Goal: Task Accomplishment & Management: Manage account settings

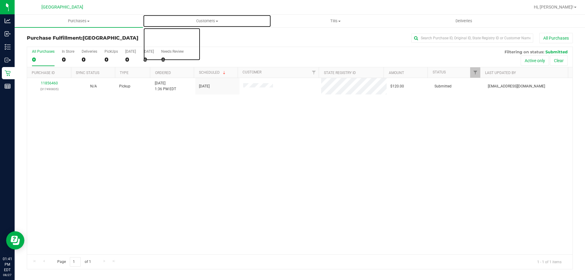
click at [205, 21] on span "Customers" at bounding box center [207, 20] width 128 height 5
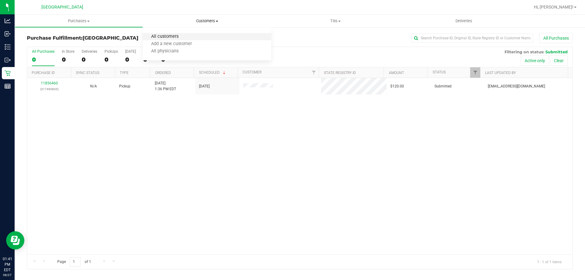
click at [161, 36] on span "All customers" at bounding box center [165, 36] width 44 height 5
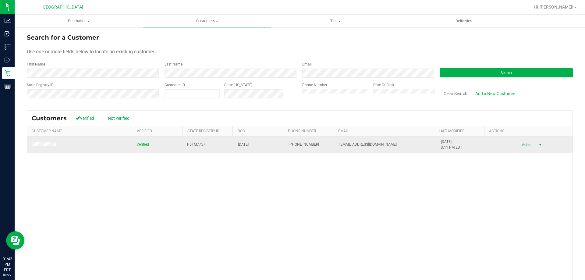
click at [537, 146] on span "select" at bounding box center [539, 144] width 5 height 5
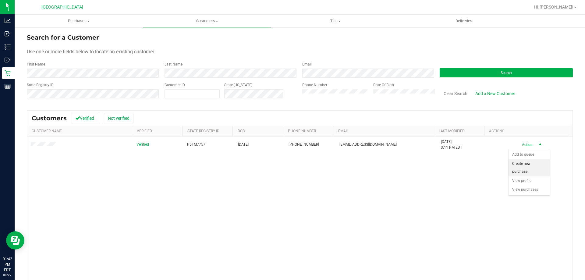
click at [524, 163] on li "Create new purchase" at bounding box center [528, 167] width 41 height 17
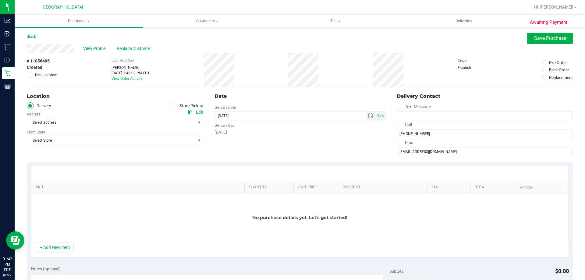
click at [173, 106] on span at bounding box center [173, 105] width 7 height 7
click at [0, 0] on input "Store Pickup" at bounding box center [0, 0] width 0 height 0
click at [194, 121] on span "Select Store" at bounding box center [115, 122] width 176 height 9
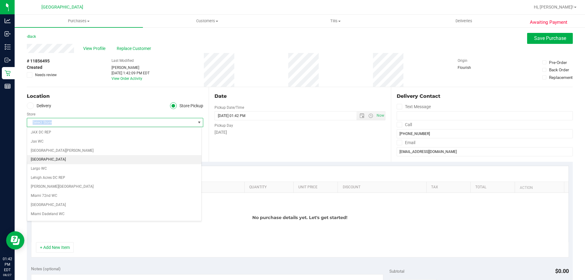
scroll to position [244, 0]
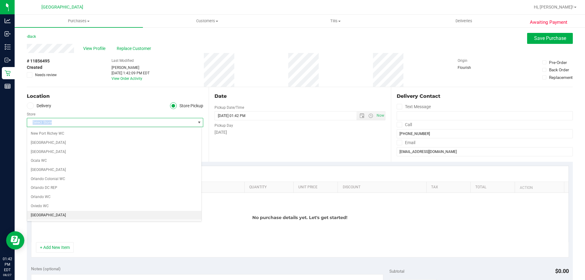
click at [45, 214] on li "[GEOGRAPHIC_DATA]" at bounding box center [114, 215] width 174 height 9
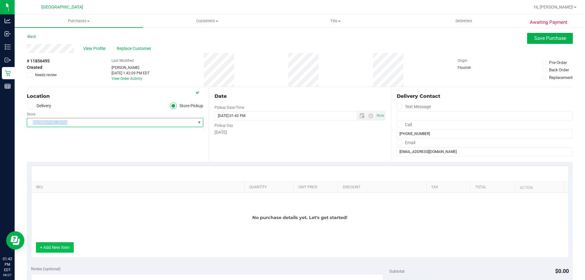
click at [65, 247] on button "+ Add New Item" at bounding box center [55, 247] width 38 height 10
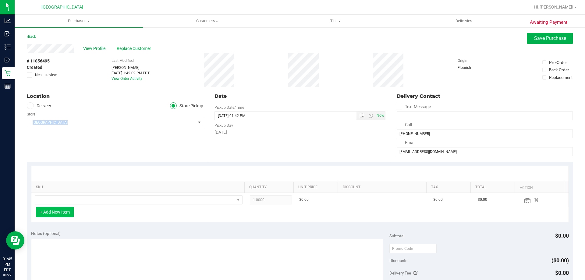
click at [51, 209] on button "+ Add New Item" at bounding box center [55, 212] width 38 height 10
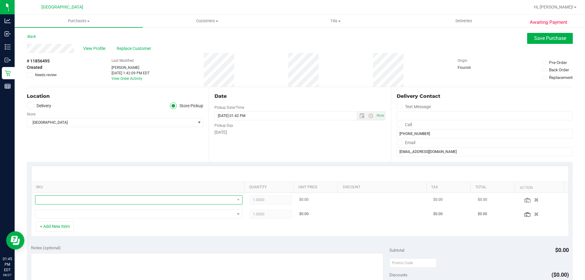
click at [52, 200] on span "NO DATA FOUND" at bounding box center [134, 199] width 199 height 9
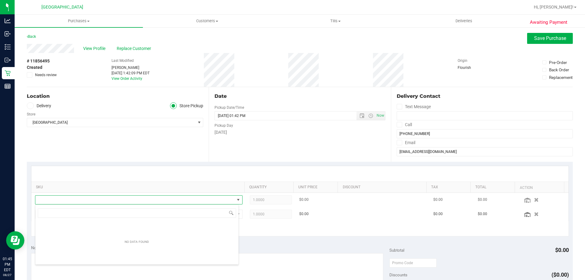
scroll to position [9, 202]
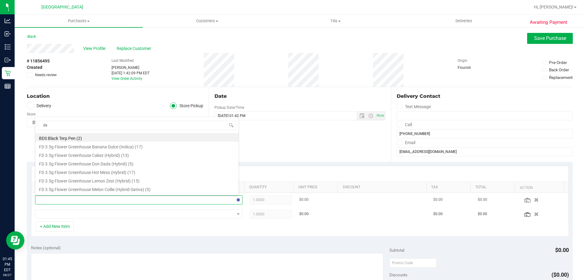
type input "dsc"
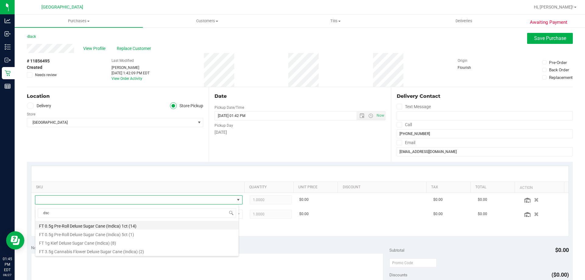
click at [121, 223] on li "FT 0.5g Pre-Roll Deluxe Sugar Cane (Indica) 1ct (14)" at bounding box center [136, 225] width 203 height 9
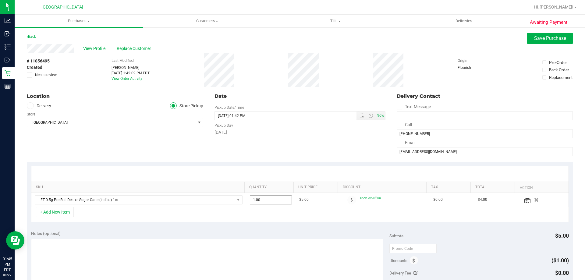
click at [264, 196] on span "1.00 1" at bounding box center [271, 199] width 42 height 9
drag, startPoint x: 256, startPoint y: 200, endPoint x: 243, endPoint y: 201, distance: 13.1
click at [246, 201] on td "1.00 1" at bounding box center [271, 200] width 50 height 14
type input "2"
click at [110, 214] on div "+ Add New Item" at bounding box center [299, 214] width 537 height 15
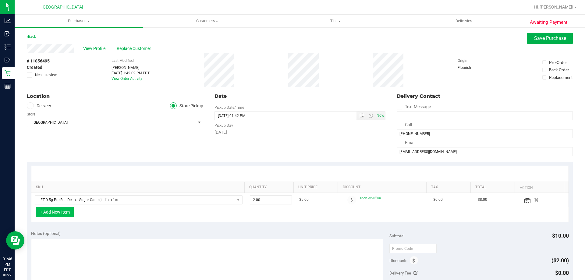
click at [72, 211] on button "+ Add New Item" at bounding box center [55, 212] width 38 height 10
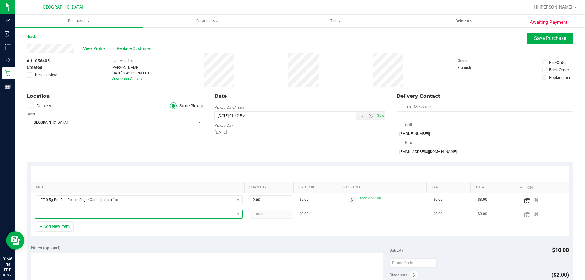
click at [60, 215] on span "NO DATA FOUND" at bounding box center [134, 214] width 199 height 9
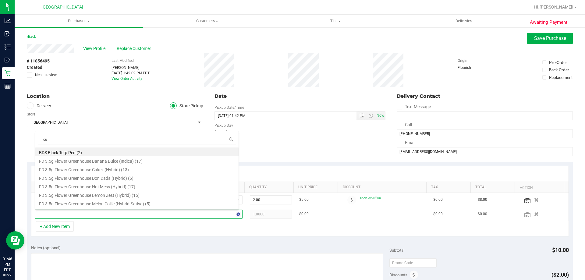
type input "cuw"
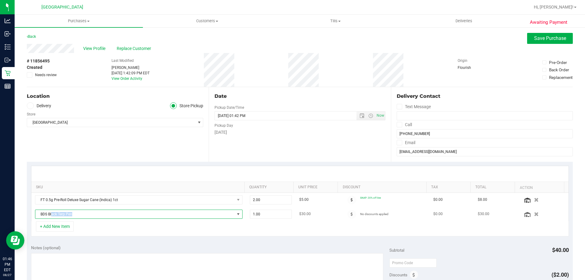
drag, startPoint x: 99, startPoint y: 215, endPoint x: 60, endPoint y: 216, distance: 39.0
click at [52, 217] on span "BDS Black Terp Pen" at bounding box center [134, 214] width 199 height 9
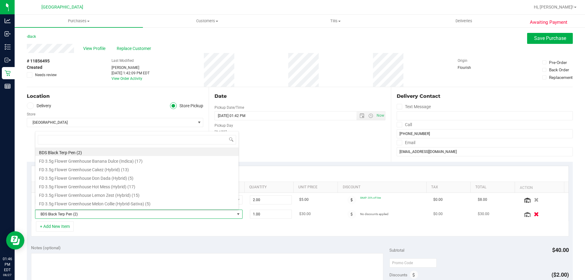
click at [533, 212] on icon "button" at bounding box center [535, 214] width 5 height 5
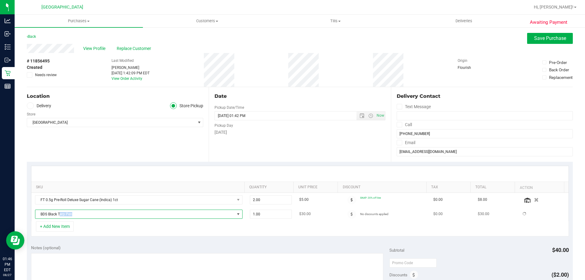
drag, startPoint x: 80, startPoint y: 211, endPoint x: 60, endPoint y: 212, distance: 20.4
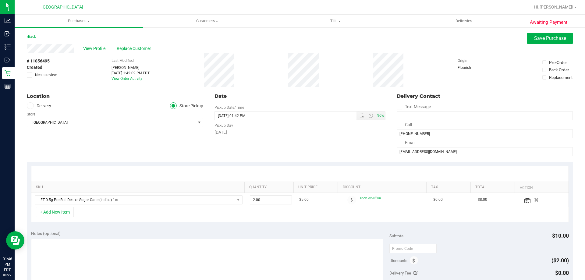
click at [82, 210] on div "+ Add New Item" at bounding box center [299, 214] width 537 height 15
click at [62, 213] on button "+ Add New Item" at bounding box center [55, 212] width 38 height 10
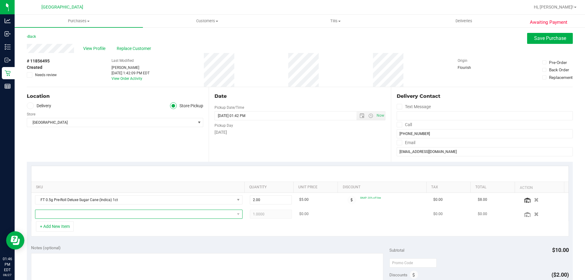
click at [64, 213] on span "NO DATA FOUND" at bounding box center [134, 214] width 199 height 9
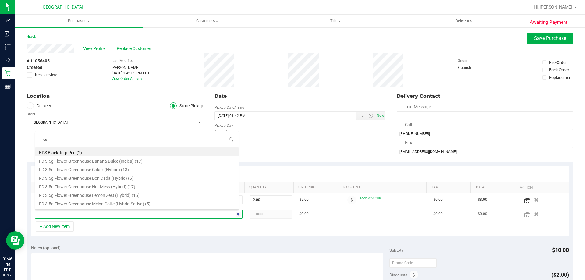
type input "cuw"
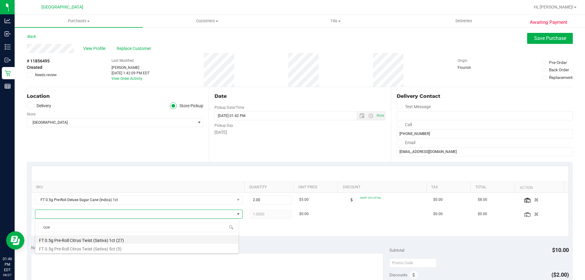
click at [101, 239] on li "FT 0.5g Pre-Roll Citrus Twist (Sativa) 1ct (27)" at bounding box center [136, 239] width 203 height 9
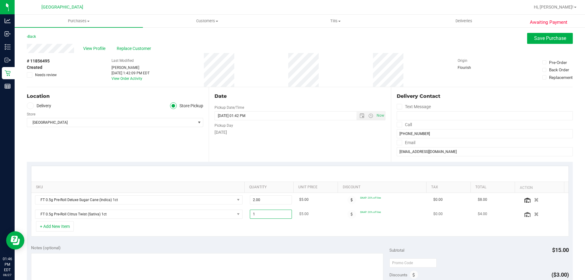
drag, startPoint x: 260, startPoint y: 214, endPoint x: 240, endPoint y: 214, distance: 20.1
click at [240, 214] on tr "FT 0.5g Pre-Roll Citrus Twist (Sativa) 1ct 1.00 1 $5.00 SNAP: 20% off line $0.0…" at bounding box center [299, 214] width 537 height 14
type input "2"
click at [542, 31] on div "Awaiting Payment Back Save Purchase View Profile Replace Customer # 11856495 Cr…" at bounding box center [300, 265] width 570 height 477
click at [541, 33] on button "Save Purchase" at bounding box center [550, 38] width 46 height 11
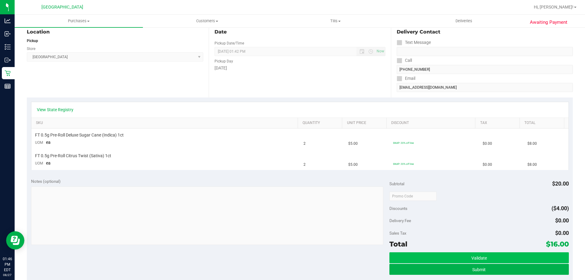
scroll to position [122, 0]
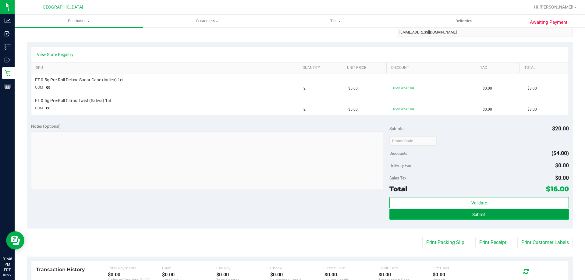
click at [488, 215] on button "Submit" at bounding box center [478, 214] width 179 height 11
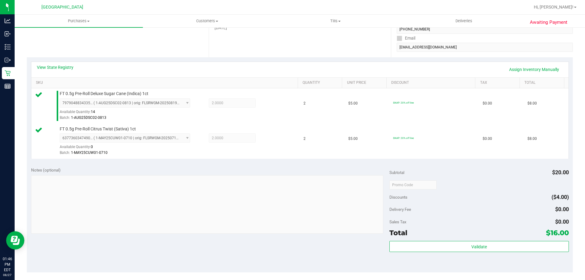
scroll to position [152, 0]
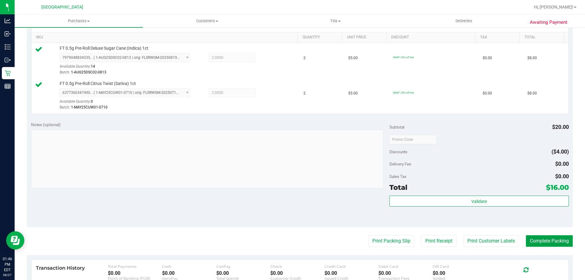
click at [546, 241] on button "Complete Packing" at bounding box center [549, 241] width 47 height 12
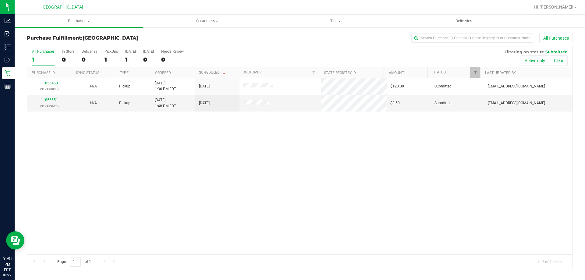
click at [184, 157] on div "11856460 (317490835) N/A Pickup 8/27/2025 1:36 PM EDT 8/27/2025 $120.00 Submitt…" at bounding box center [299, 166] width 545 height 176
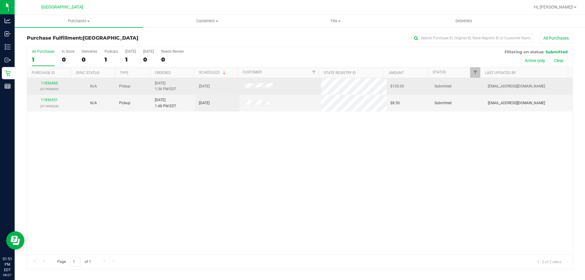
click at [48, 81] on div "11856460 (317490835)" at bounding box center [49, 86] width 37 height 12
click at [52, 82] on link "11856460" at bounding box center [49, 83] width 17 height 4
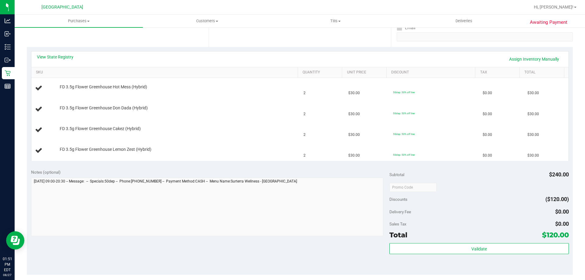
scroll to position [183, 0]
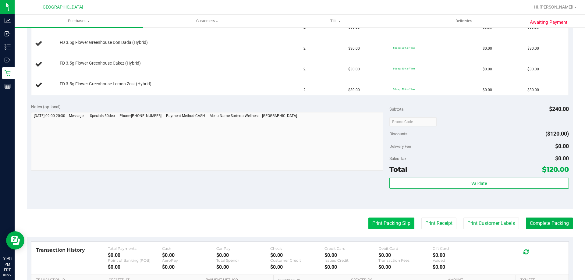
click at [375, 220] on button "Print Packing Slip" at bounding box center [391, 223] width 46 height 12
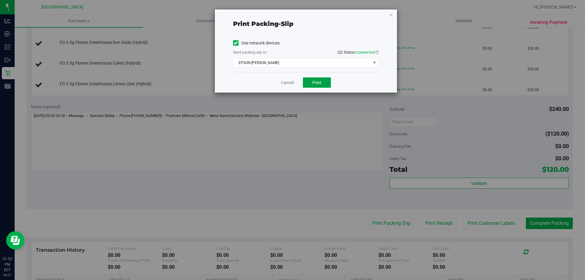
click at [323, 79] on button "Print" at bounding box center [317, 82] width 28 height 10
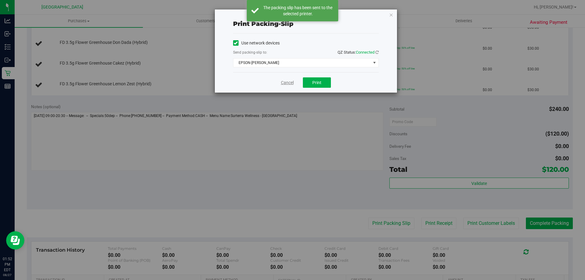
click at [285, 81] on link "Cancel" at bounding box center [287, 82] width 13 height 6
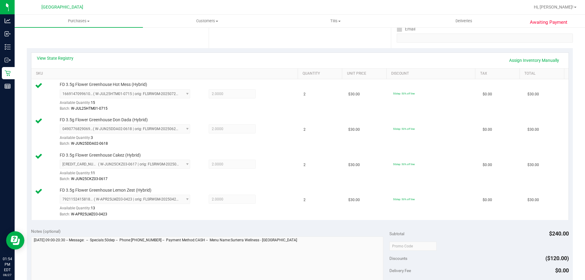
scroll to position [213, 0]
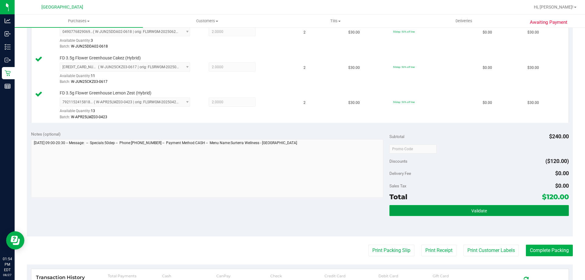
click at [456, 212] on button "Validate" at bounding box center [478, 210] width 179 height 11
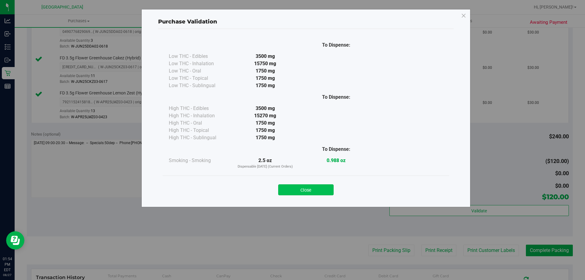
click at [311, 191] on button "Close" at bounding box center [305, 189] width 55 height 11
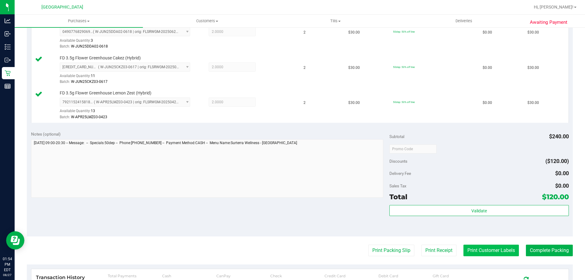
click at [496, 249] on button "Print Customer Labels" at bounding box center [490, 251] width 55 height 12
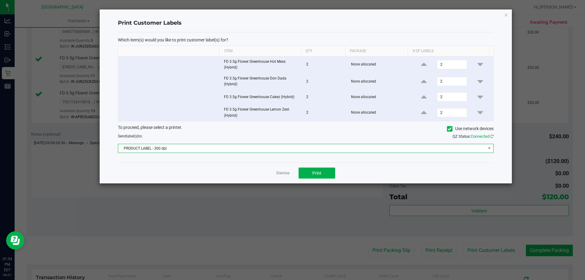
drag, startPoint x: 315, startPoint y: 152, endPoint x: 311, endPoint y: 150, distance: 4.5
click at [314, 152] on span "PRODUCT LABEL - 300 dpi" at bounding box center [301, 148] width 367 height 9
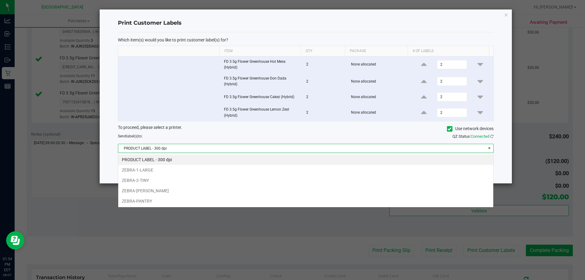
scroll to position [9, 375]
click at [308, 149] on span "PRODUCT LABEL - 300 dpi" at bounding box center [301, 148] width 367 height 9
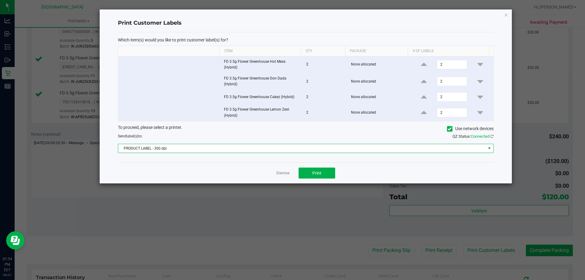
click at [301, 149] on span "PRODUCT LABEL - 300 dpi" at bounding box center [301, 148] width 367 height 9
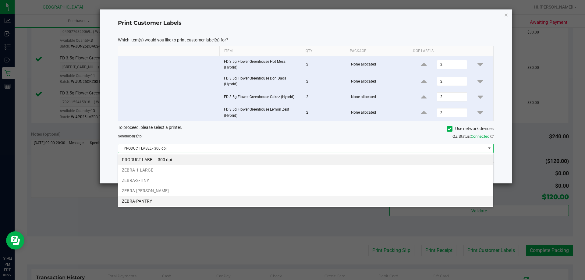
click at [153, 200] on li "ZEBRA-PANTRY" at bounding box center [305, 201] width 375 height 10
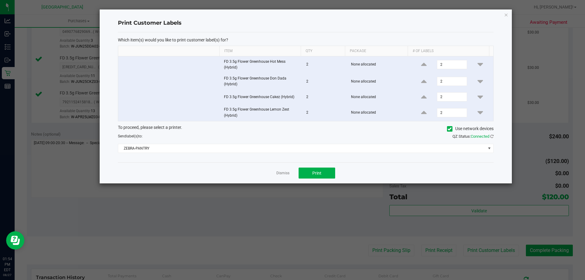
click at [322, 180] on div "Dismiss Print" at bounding box center [305, 172] width 375 height 21
click at [323, 174] on button "Print" at bounding box center [316, 172] width 37 height 11
click at [281, 175] on link "Dismiss" at bounding box center [282, 173] width 13 height 5
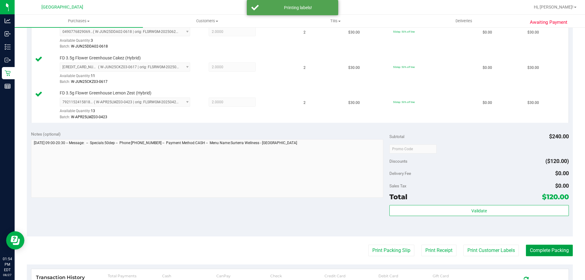
click at [529, 247] on button "Complete Packing" at bounding box center [549, 251] width 47 height 12
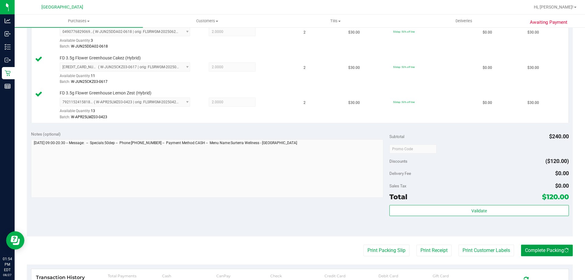
click at [529, 247] on button "Complete Packing" at bounding box center [547, 251] width 52 height 12
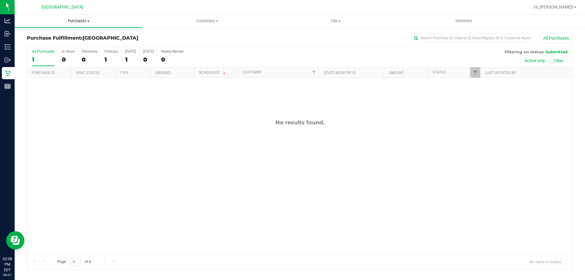
click at [70, 17] on uib-tab-heading "Purchases Summary of purchases Fulfillment All purchases" at bounding box center [79, 21] width 128 height 13
click at [61, 48] on li "All purchases" at bounding box center [79, 51] width 128 height 7
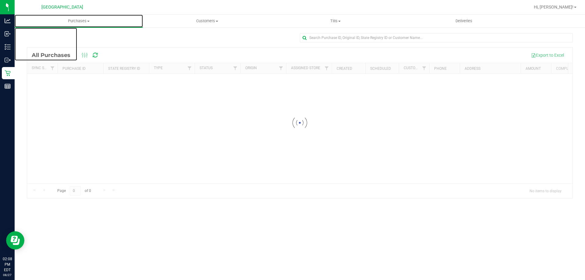
click at [75, 20] on span "Purchases" at bounding box center [79, 20] width 128 height 5
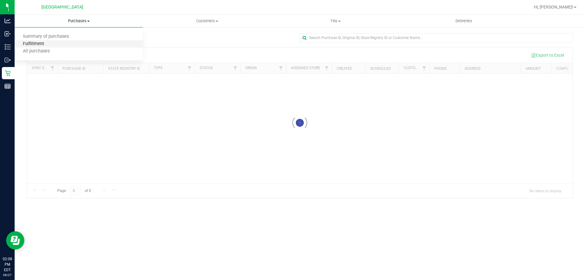
click at [40, 45] on span "Fulfillment" at bounding box center [34, 43] width 38 height 5
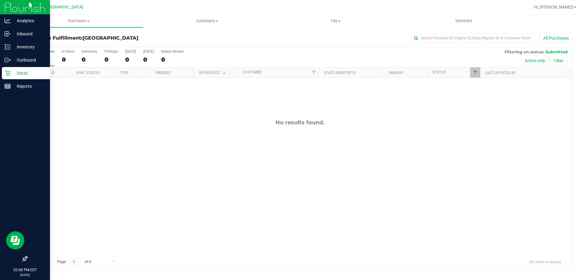
click at [12, 68] on div "Retail" at bounding box center [26, 73] width 48 height 12
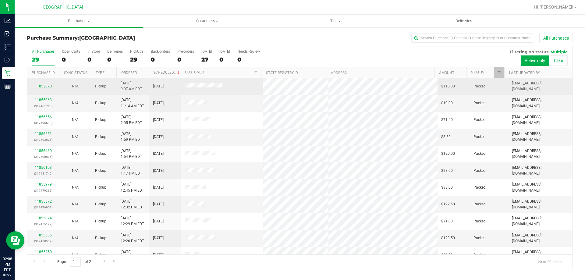
click at [44, 86] on link "11853870" at bounding box center [43, 86] width 17 height 4
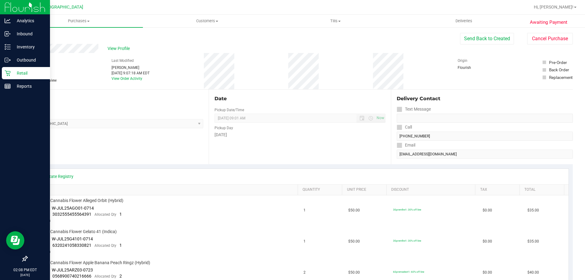
click at [24, 74] on p "Retail" at bounding box center [29, 72] width 37 height 7
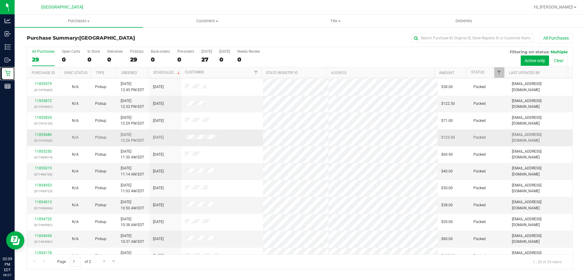
scroll to position [161, 0]
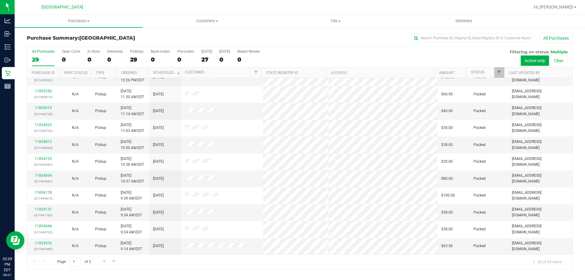
click at [135, 265] on div "Page 1 of 2 1 - 20 of 29 items" at bounding box center [299, 261] width 545 height 15
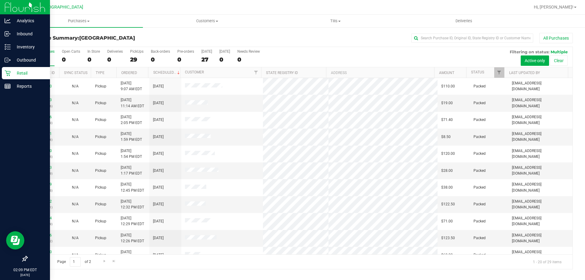
click at [28, 72] on p "Retail" at bounding box center [29, 72] width 37 height 7
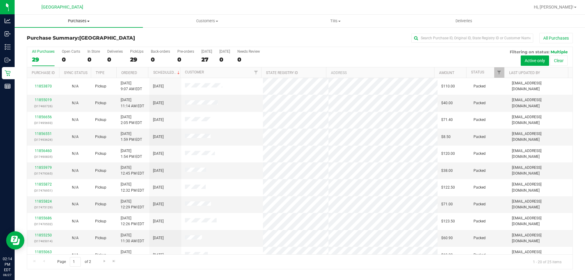
click at [74, 18] on uib-tab-heading "Purchases Summary of purchases Fulfillment All purchases" at bounding box center [79, 21] width 128 height 13
click at [32, 42] on span "Fulfillment" at bounding box center [34, 43] width 38 height 5
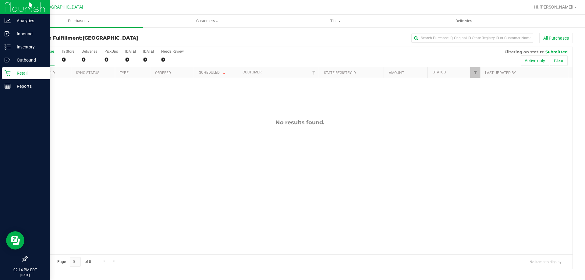
click at [29, 70] on p "Retail" at bounding box center [29, 72] width 37 height 7
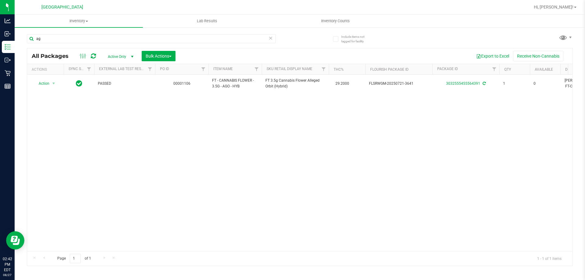
type input "a"
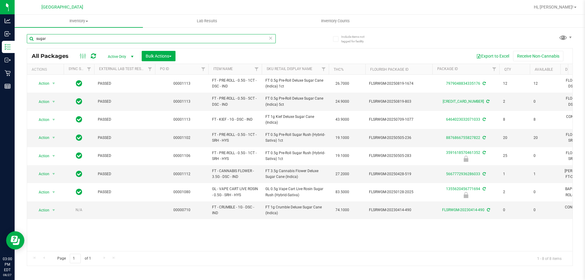
click at [94, 38] on input "sugar" at bounding box center [151, 38] width 249 height 9
type input "s"
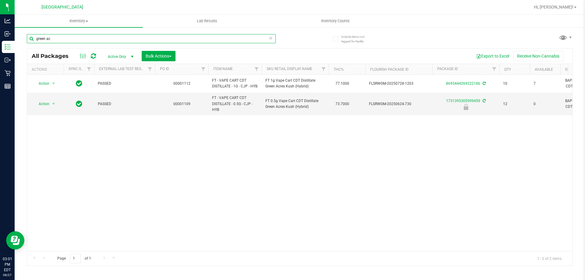
type input "green ac"
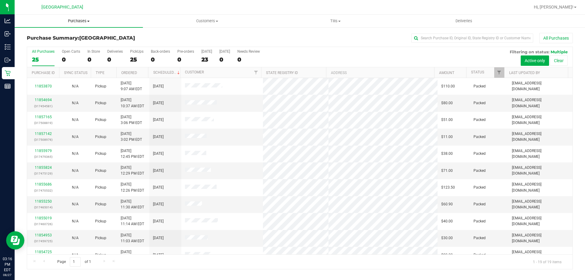
click at [71, 20] on span "Purchases" at bounding box center [79, 20] width 128 height 5
click at [66, 43] on li "Fulfillment" at bounding box center [79, 43] width 128 height 7
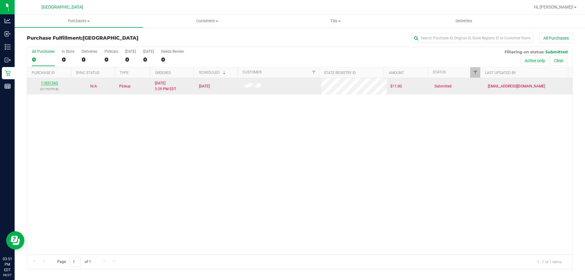
click at [47, 82] on link "11857345" at bounding box center [49, 83] width 17 height 4
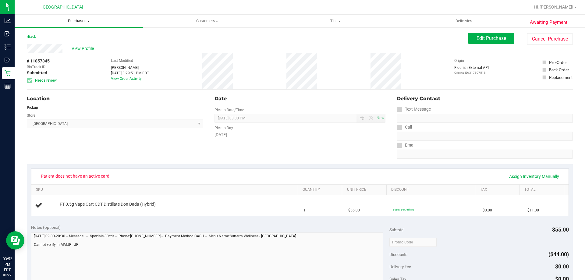
click at [77, 19] on span "Purchases" at bounding box center [79, 20] width 128 height 5
click at [41, 44] on span "Fulfillment" at bounding box center [34, 43] width 38 height 5
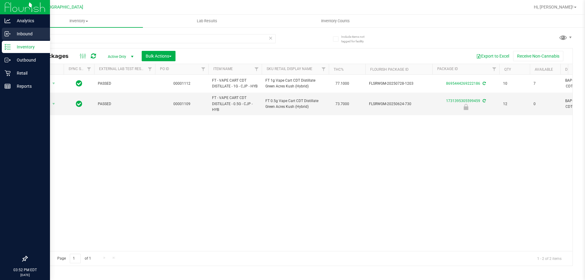
click at [10, 44] on div "Analytics Inbound Inventory Outbound Retail Reports 03:52 PM EDT 08/27/2025 08/…" at bounding box center [292, 140] width 585 height 280
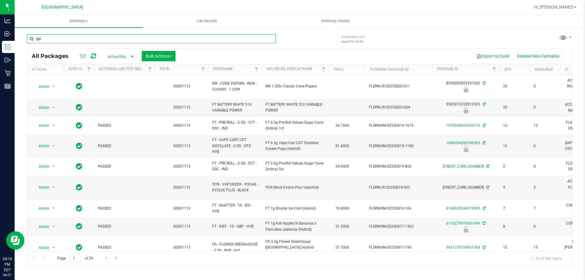
type input "jgn"
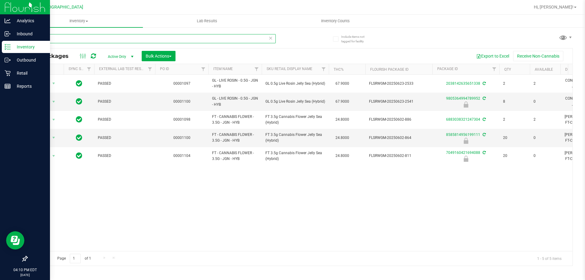
drag, startPoint x: 160, startPoint y: 38, endPoint x: 0, endPoint y: 5, distance: 163.9
click at [0, 24] on div "Analytics Inbound Inventory Outbound Retail Reports 04:10 PM EDT 08/27/2025 08/…" at bounding box center [292, 140] width 585 height 280
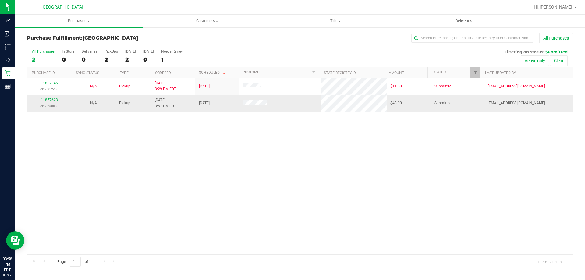
click at [51, 100] on link "11857623" at bounding box center [49, 100] width 17 height 4
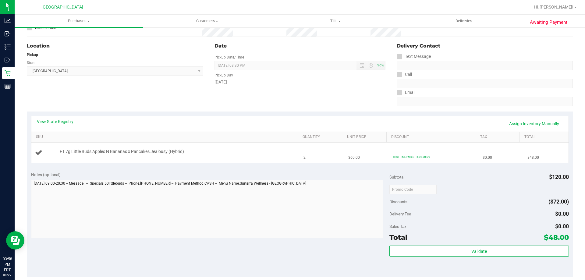
scroll to position [61, 0]
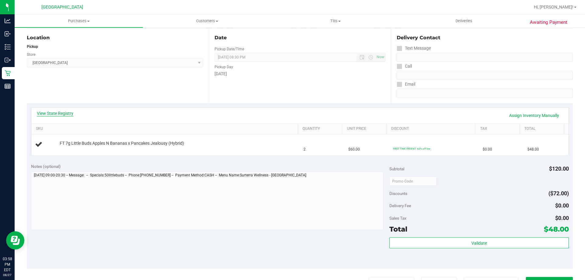
click at [69, 112] on link "View State Registry" at bounding box center [55, 113] width 37 height 6
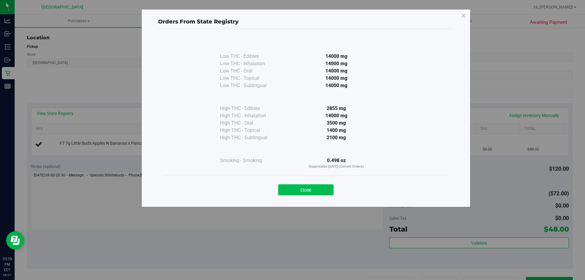
click at [319, 189] on button "Close" at bounding box center [305, 189] width 55 height 11
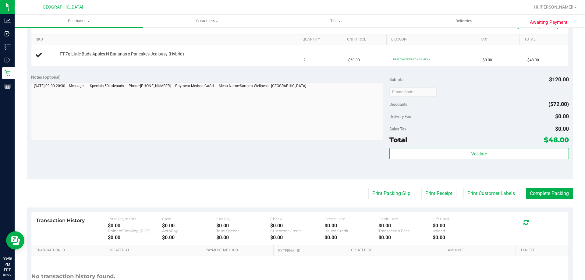
scroll to position [152, 0]
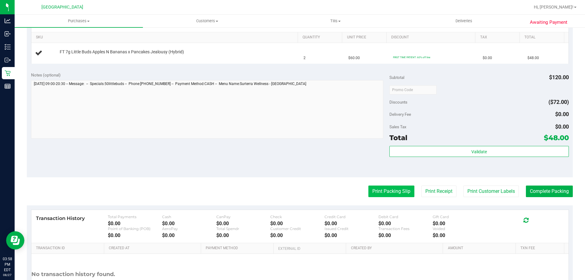
click at [401, 189] on button "Print Packing Slip" at bounding box center [391, 191] width 46 height 12
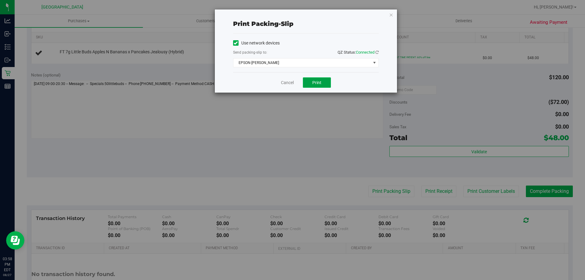
click at [318, 83] on span "Print" at bounding box center [316, 82] width 9 height 5
click at [391, 16] on icon "button" at bounding box center [391, 14] width 4 height 7
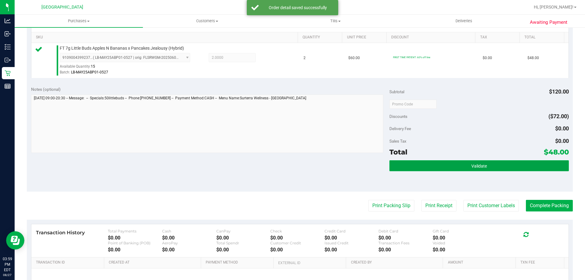
click at [517, 169] on button "Validate" at bounding box center [478, 165] width 179 height 11
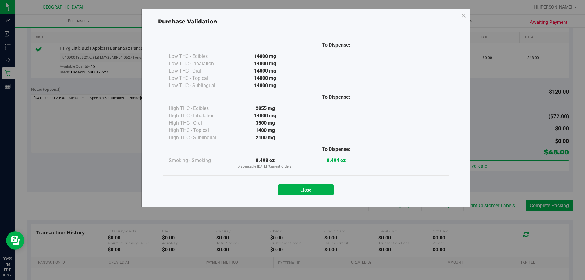
drag, startPoint x: 323, startPoint y: 192, endPoint x: 342, endPoint y: 191, distance: 18.6
click at [323, 191] on button "Close" at bounding box center [305, 189] width 55 height 11
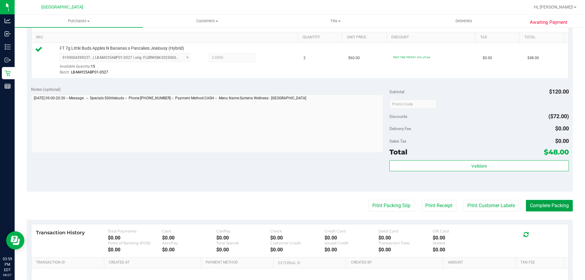
click at [550, 205] on button "Complete Packing" at bounding box center [549, 206] width 47 height 12
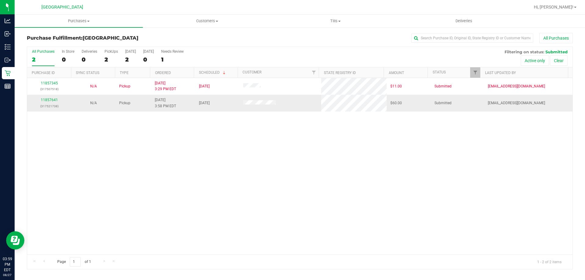
click at [46, 96] on td "11857641 (317521738)" at bounding box center [49, 103] width 44 height 16
click at [47, 98] on link "11857641" at bounding box center [49, 100] width 17 height 4
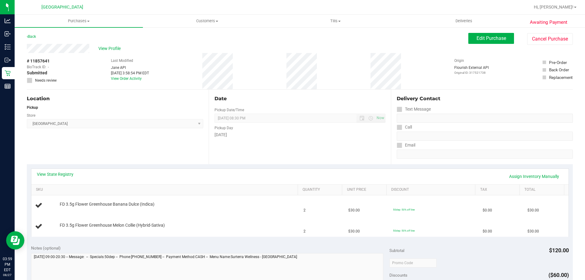
click at [67, 178] on div "View State Registry Assign Inventory Manually" at bounding box center [300, 176] width 526 height 10
click at [65, 174] on link "View State Registry" at bounding box center [55, 174] width 37 height 6
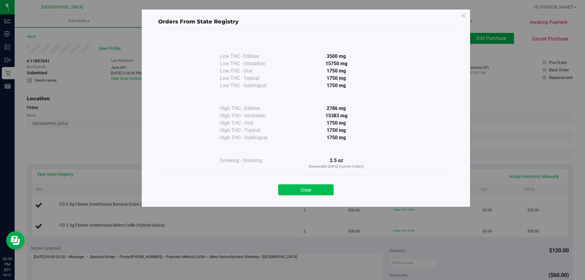
click at [298, 188] on button "Close" at bounding box center [305, 189] width 55 height 11
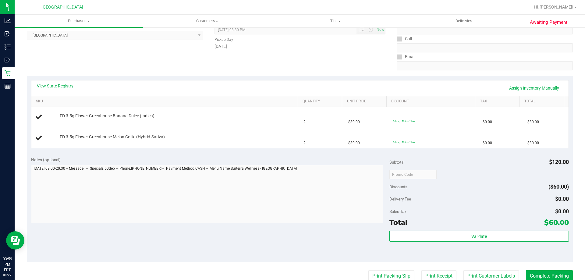
scroll to position [122, 0]
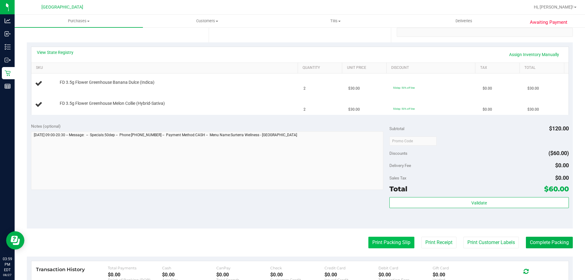
click at [382, 242] on button "Print Packing Slip" at bounding box center [391, 243] width 46 height 12
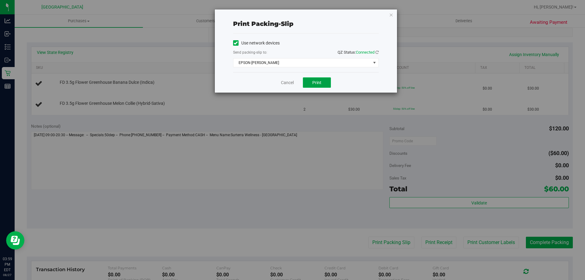
click at [307, 82] on button "Print" at bounding box center [317, 82] width 28 height 10
click at [391, 14] on icon "button" at bounding box center [391, 14] width 4 height 7
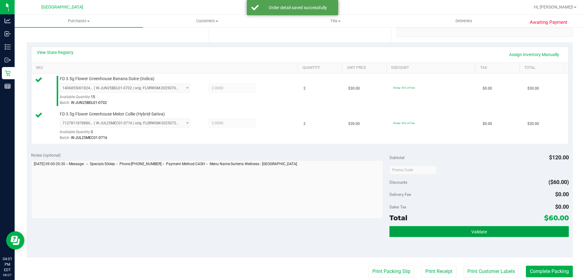
click at [505, 229] on button "Validate" at bounding box center [478, 231] width 179 height 11
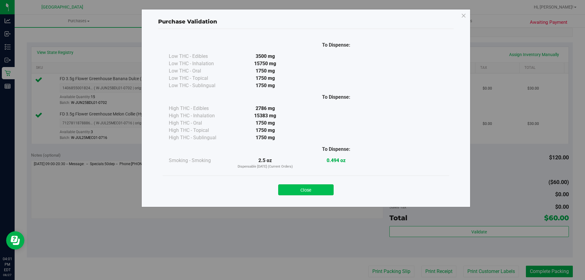
click at [311, 191] on button "Close" at bounding box center [305, 189] width 55 height 11
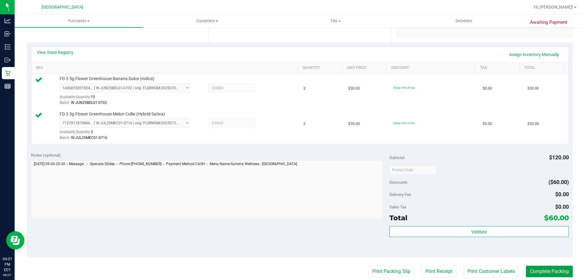
click at [546, 272] on button "Complete Packing" at bounding box center [549, 272] width 47 height 12
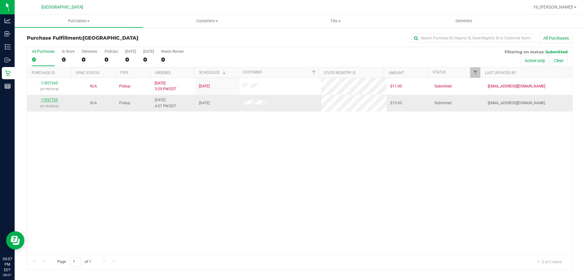
click at [51, 98] on link "11857705" at bounding box center [49, 100] width 17 height 4
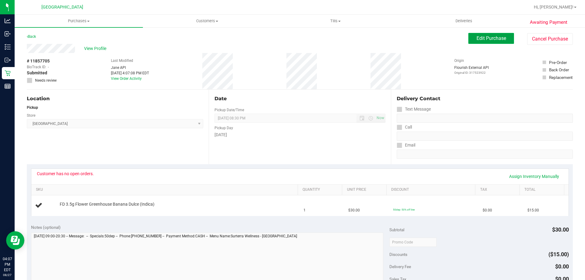
click at [470, 38] on button "Edit Purchase" at bounding box center [491, 38] width 46 height 11
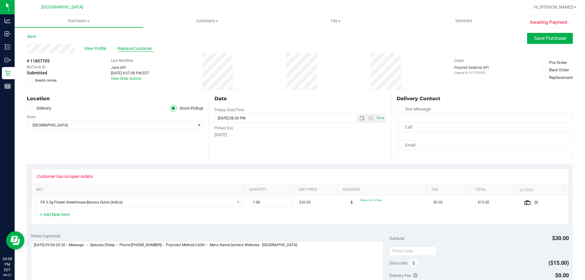
click at [135, 48] on span "Replace Customer" at bounding box center [136, 48] width 37 height 6
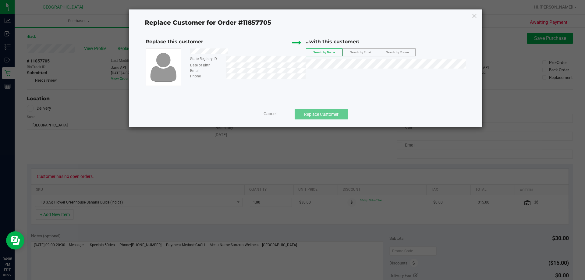
click at [359, 51] on span "Search by Email" at bounding box center [360, 52] width 21 height 3
drag, startPoint x: 241, startPoint y: 79, endPoint x: 214, endPoint y: 73, distance: 27.4
click at [214, 73] on div "Phone" at bounding box center [205, 75] width 40 height 5
click at [401, 54] on label "Search by Phone" at bounding box center [397, 52] width 36 height 7
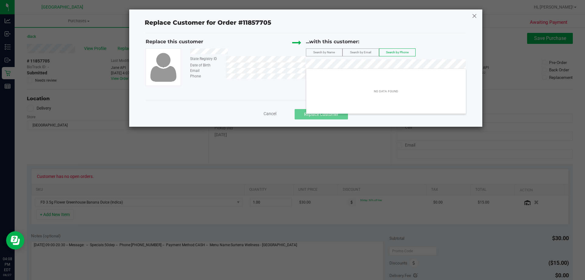
click at [474, 17] on icon at bounding box center [473, 16] width 5 height 10
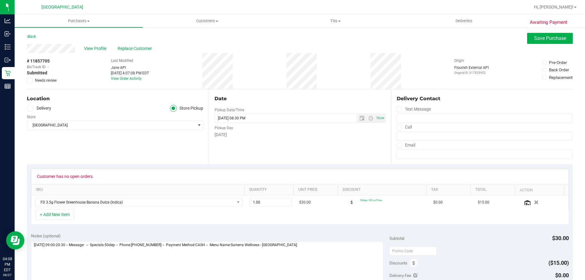
click at [30, 80] on icon at bounding box center [30, 80] width 4 height 0
click at [0, 0] on input "Needs review" at bounding box center [0, 0] width 0 height 0
click at [306, 242] on textarea at bounding box center [207, 270] width 352 height 58
type textarea "Wednesday 08/27/2025 09:00-20:30 -- Message: -- Specials:50dep -- Phone:3212085…"
click at [545, 40] on span "Save Purchase" at bounding box center [550, 38] width 32 height 6
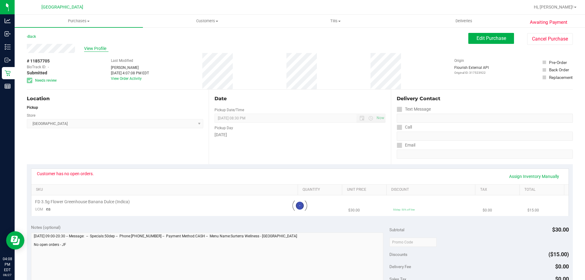
click at [92, 49] on span "View Profile" at bounding box center [96, 48] width 24 height 6
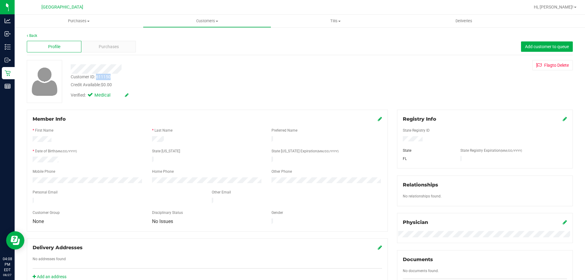
drag, startPoint x: 112, startPoint y: 77, endPoint x: 97, endPoint y: 78, distance: 15.0
click at [97, 78] on div "Customer ID: 611150 Credit Available: $0.00" at bounding box center [204, 81] width 277 height 14
copy div "611150"
click at [86, 19] on span "Purchases" at bounding box center [79, 20] width 128 height 5
click at [76, 46] on li "Fulfillment" at bounding box center [79, 43] width 128 height 7
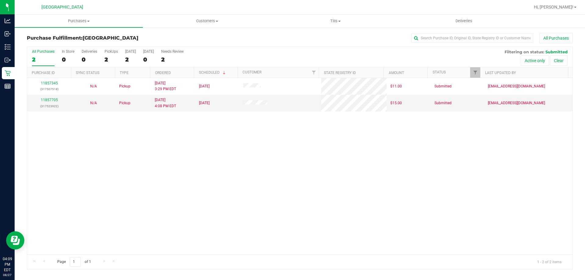
click at [205, 221] on div "11857345 (317507518) N/A Pickup 8/27/2025 3:29 PM EDT 8/27/2025 $11.00 Submitte…" at bounding box center [299, 166] width 545 height 176
click at [161, 196] on div "11857345 (317507518) N/A Pickup 8/27/2025 3:29 PM EDT 8/27/2025 $11.00 Submitte…" at bounding box center [299, 166] width 545 height 176
click at [50, 100] on link "11857705" at bounding box center [49, 100] width 17 height 4
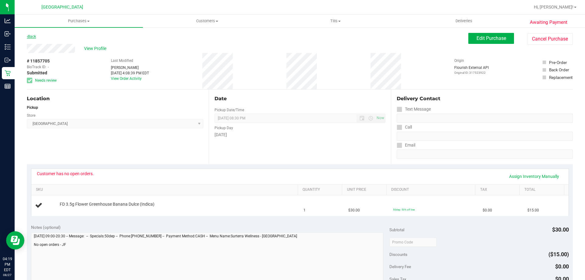
click at [33, 38] on link "Back" at bounding box center [31, 36] width 9 height 4
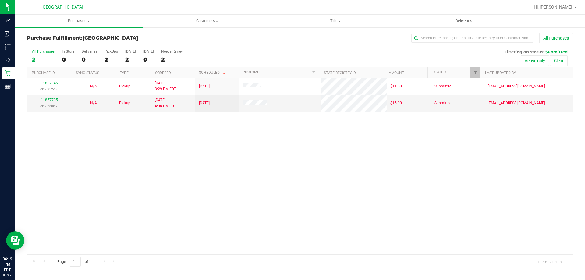
click at [68, 131] on div "11857345 (317507518) N/A Pickup 8/27/2025 3:29 PM EDT 8/27/2025 $11.00 Submitte…" at bounding box center [299, 166] width 545 height 176
click at [50, 98] on link "11857705" at bounding box center [49, 100] width 17 height 4
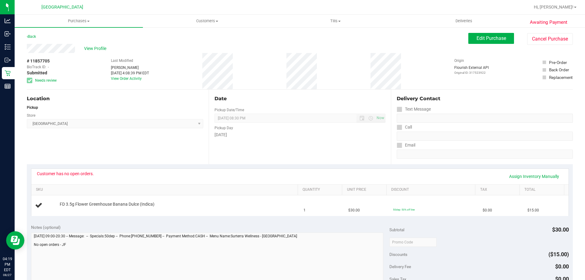
click at [133, 155] on div "Location Pickup Store Palm Bay WC Select Store Bonita Springs WC Boynton Beach …" at bounding box center [118, 127] width 182 height 75
click at [540, 36] on button "Cancel Purchase" at bounding box center [550, 39] width 46 height 12
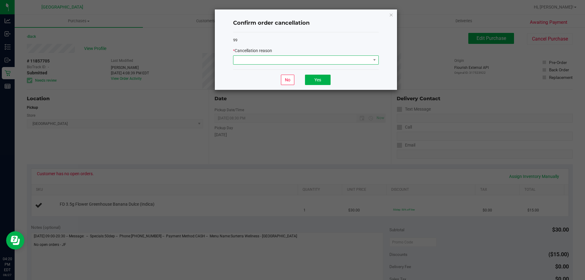
click at [329, 60] on span at bounding box center [301, 60] width 137 height 9
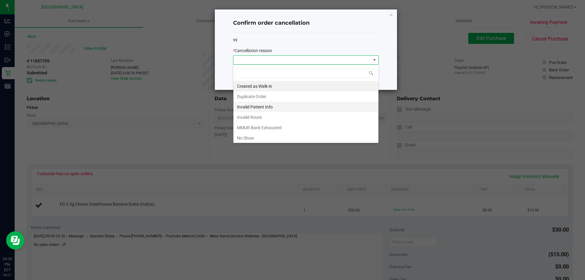
scroll to position [30, 0]
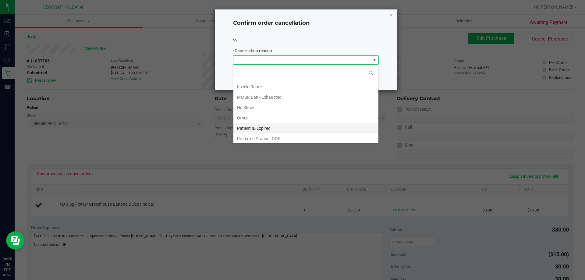
click at [269, 127] on li "Patient ID Expired" at bounding box center [305, 128] width 145 height 10
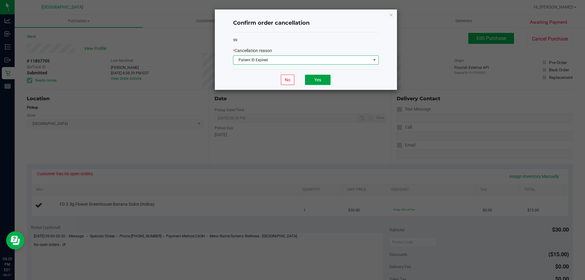
click at [310, 78] on button "Yes" at bounding box center [318, 80] width 26 height 10
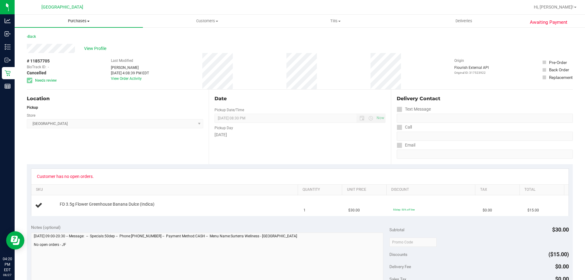
click at [84, 20] on span "Purchases" at bounding box center [79, 20] width 128 height 5
click at [66, 45] on li "Fulfillment" at bounding box center [79, 43] width 128 height 7
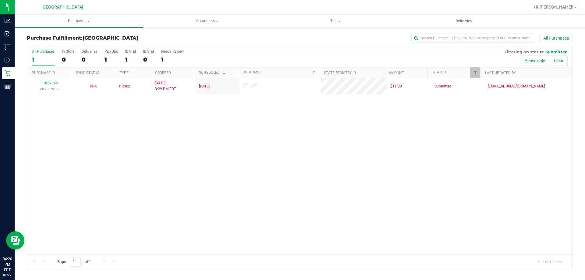
click at [181, 192] on div "11857345 (317507518) N/A Pickup 8/27/2025 3:29 PM EDT 8/27/2025 $11.00 Submitte…" at bounding box center [299, 166] width 545 height 176
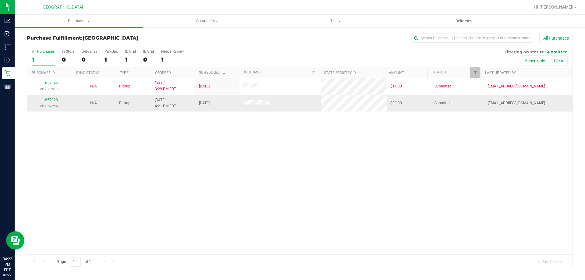
click at [50, 100] on link "11857828" at bounding box center [49, 100] width 17 height 4
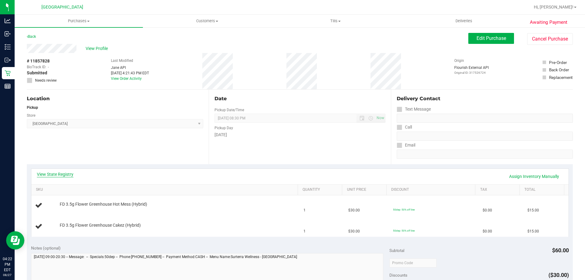
click at [64, 173] on link "View State Registry" at bounding box center [55, 174] width 37 height 6
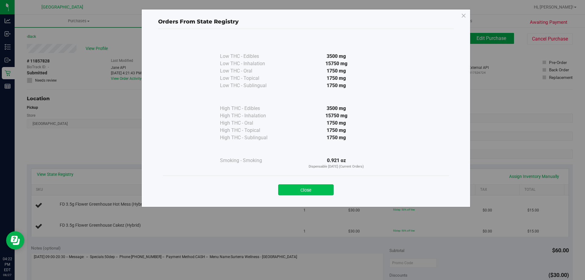
click at [323, 189] on button "Close" at bounding box center [305, 189] width 55 height 11
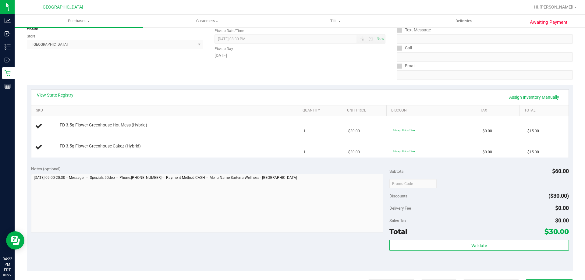
scroll to position [152, 0]
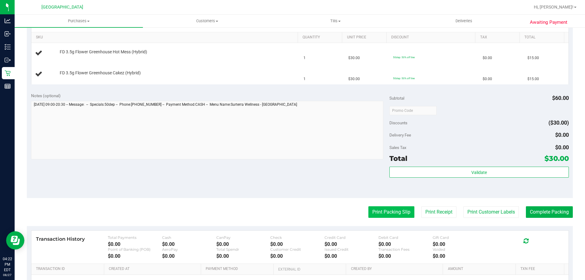
click at [385, 212] on button "Print Packing Slip" at bounding box center [391, 212] width 46 height 12
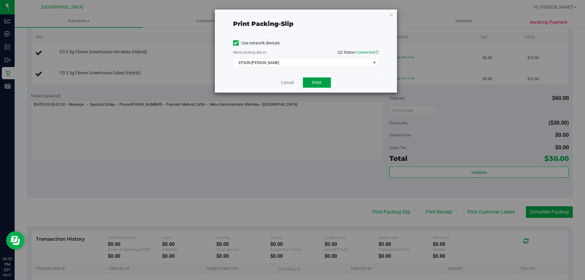
click at [311, 83] on button "Print" at bounding box center [317, 82] width 28 height 10
click at [392, 15] on icon "button" at bounding box center [391, 14] width 4 height 7
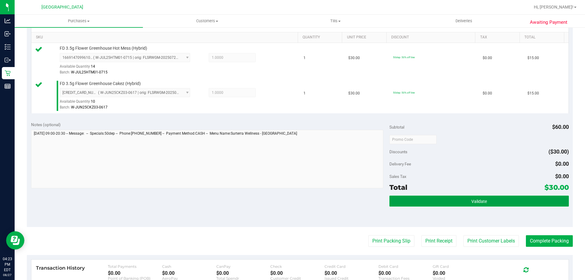
click at [444, 201] on button "Validate" at bounding box center [478, 200] width 179 height 11
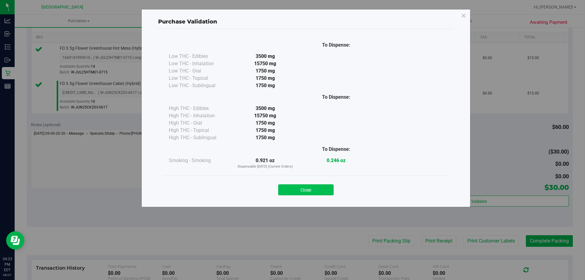
click at [322, 187] on button "Close" at bounding box center [305, 189] width 55 height 11
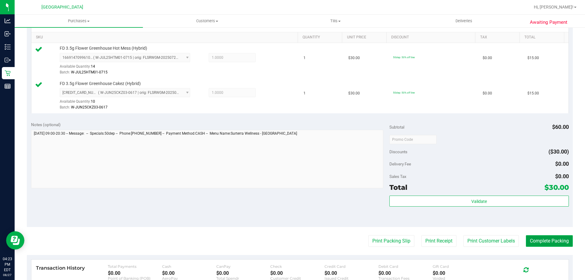
drag, startPoint x: 543, startPoint y: 244, endPoint x: 546, endPoint y: 242, distance: 3.8
click at [542, 243] on button "Complete Packing" at bounding box center [549, 241] width 47 height 12
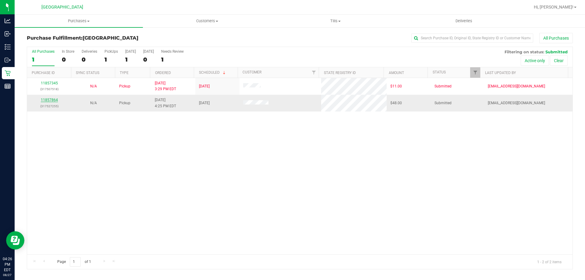
click at [52, 100] on link "11857864" at bounding box center [49, 100] width 17 height 4
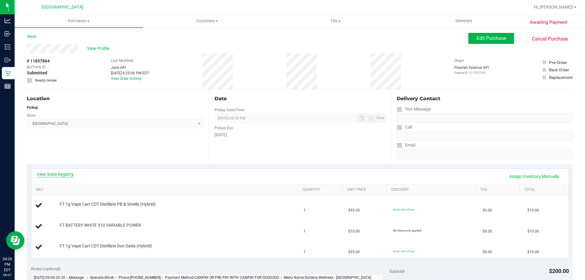
click at [60, 172] on link "View State Registry" at bounding box center [55, 174] width 37 height 6
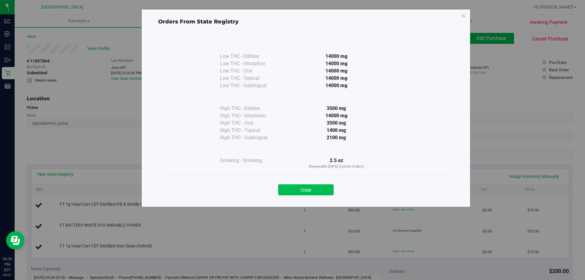
click at [306, 188] on button "Close" at bounding box center [305, 189] width 55 height 11
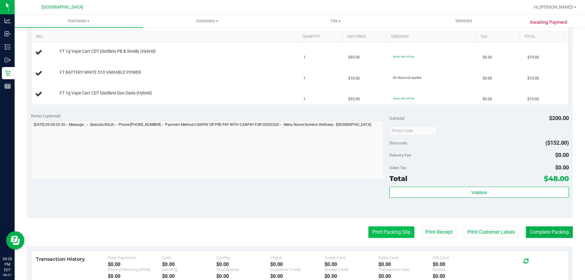
scroll to position [183, 0]
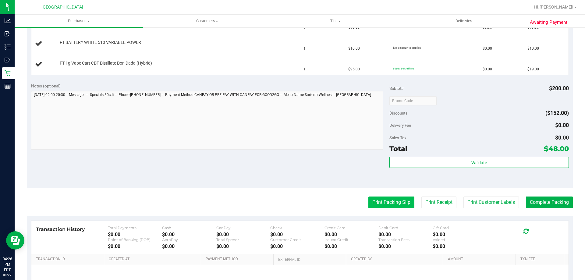
click at [375, 200] on button "Print Packing Slip" at bounding box center [391, 202] width 46 height 12
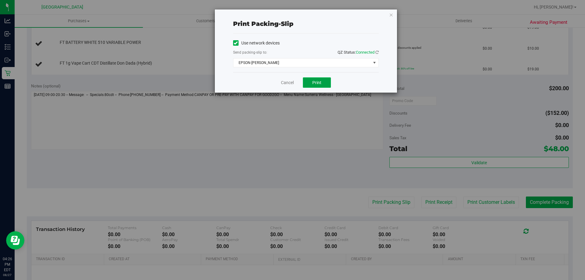
click at [315, 81] on span "Print" at bounding box center [316, 82] width 9 height 5
click at [393, 16] on icon "button" at bounding box center [391, 14] width 4 height 7
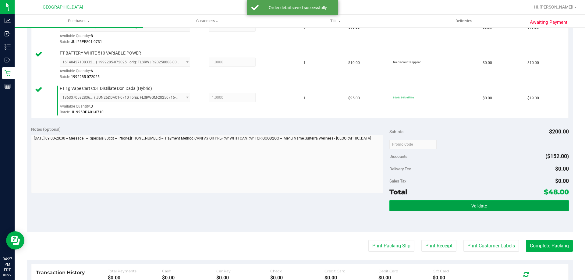
click at [442, 203] on button "Validate" at bounding box center [478, 205] width 179 height 11
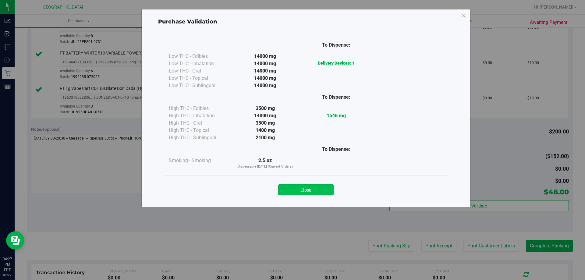
click at [317, 189] on button "Close" at bounding box center [305, 189] width 55 height 11
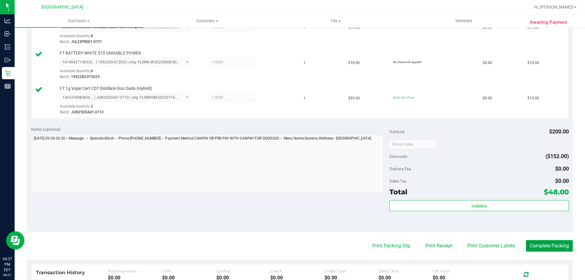
click at [547, 248] on button "Complete Packing" at bounding box center [549, 246] width 47 height 12
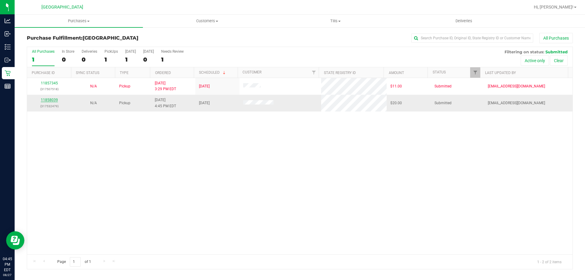
click at [51, 100] on link "11858039" at bounding box center [49, 100] width 17 height 4
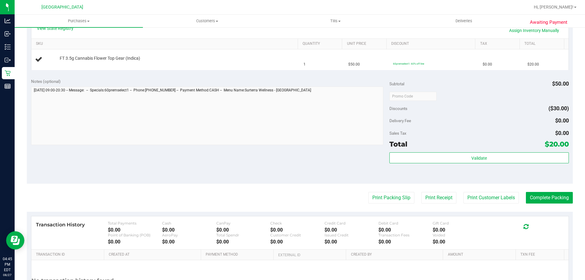
scroll to position [158, 0]
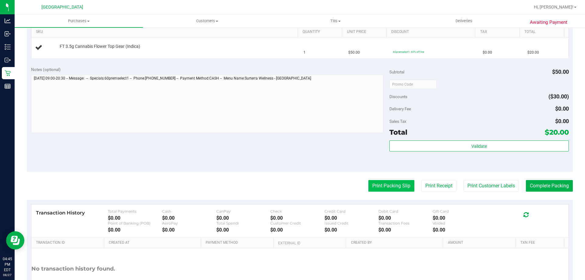
click at [382, 190] on button "Print Packing Slip" at bounding box center [391, 186] width 46 height 12
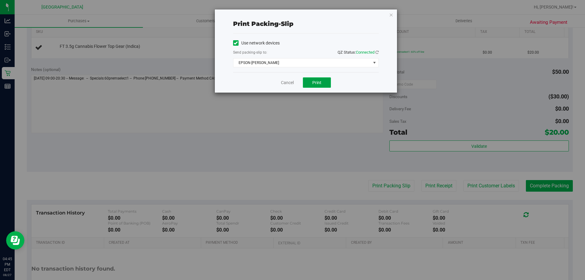
click at [319, 83] on span "Print" at bounding box center [316, 82] width 9 height 5
click at [287, 83] on link "Cancel" at bounding box center [287, 82] width 13 height 6
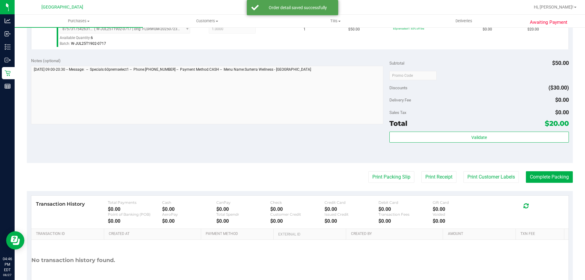
scroll to position [184, 0]
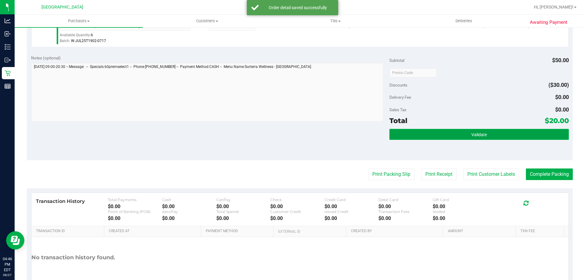
click at [409, 139] on button "Validate" at bounding box center [478, 134] width 179 height 11
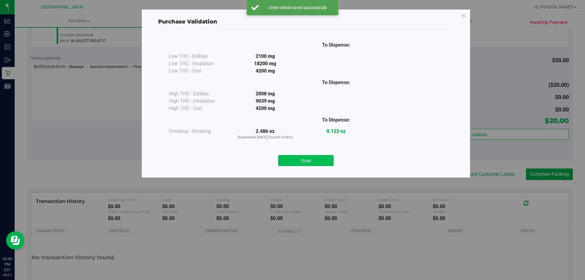
click at [297, 157] on button "Close" at bounding box center [305, 160] width 55 height 11
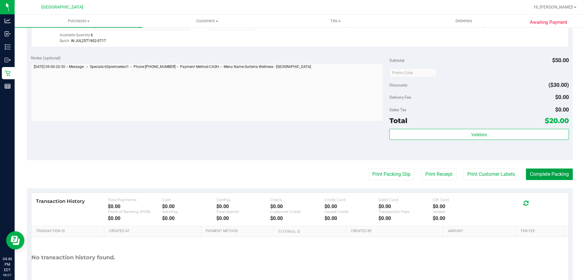
click at [545, 179] on button "Complete Packing" at bounding box center [549, 174] width 47 height 12
